Goal: Navigation & Orientation: Find specific page/section

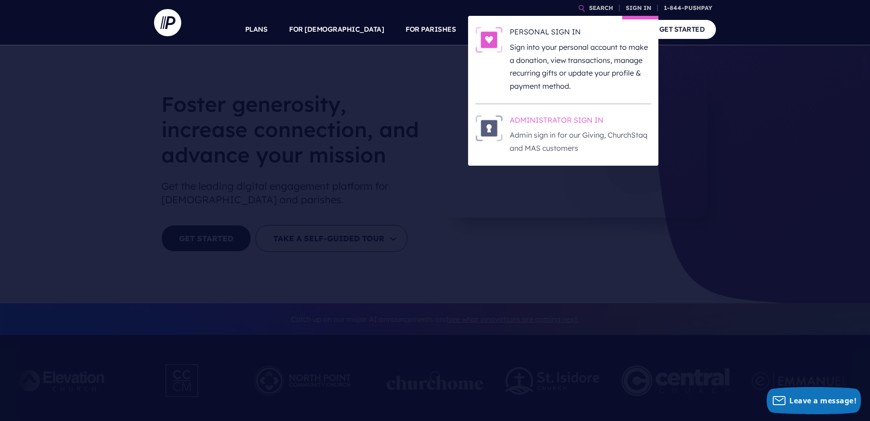
click at [576, 147] on p "Admin sign in for our Giving, ChurchStaq and MAS customers" at bounding box center [580, 142] width 141 height 26
click at [588, 131] on p "Admin sign in for our Giving, ChurchStaq and MAS customers" at bounding box center [580, 142] width 141 height 26
click at [558, 137] on p "Admin sign in for our Giving, ChurchStaq and MAS customers" at bounding box center [580, 142] width 141 height 26
click at [592, 116] on h6 "ADMINISTRATOR SIGN IN" at bounding box center [580, 122] width 141 height 14
click at [597, 137] on p "Admin sign in for our Giving, ChurchStaq and MAS customers" at bounding box center [580, 142] width 141 height 26
